Goal: Find specific page/section: Find specific page/section

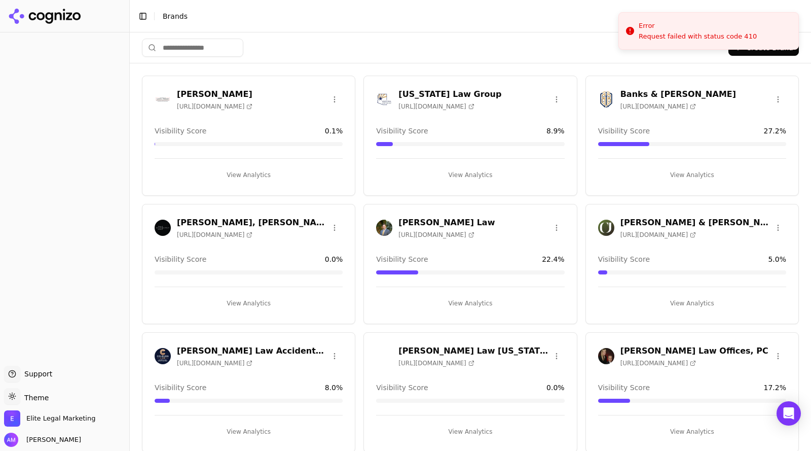
click at [627, 102] on span "https://banksbrower.com" at bounding box center [659, 106] width 76 height 8
click at [666, 173] on button "View Analytics" at bounding box center [692, 175] width 188 height 16
